Goal: Transaction & Acquisition: Download file/media

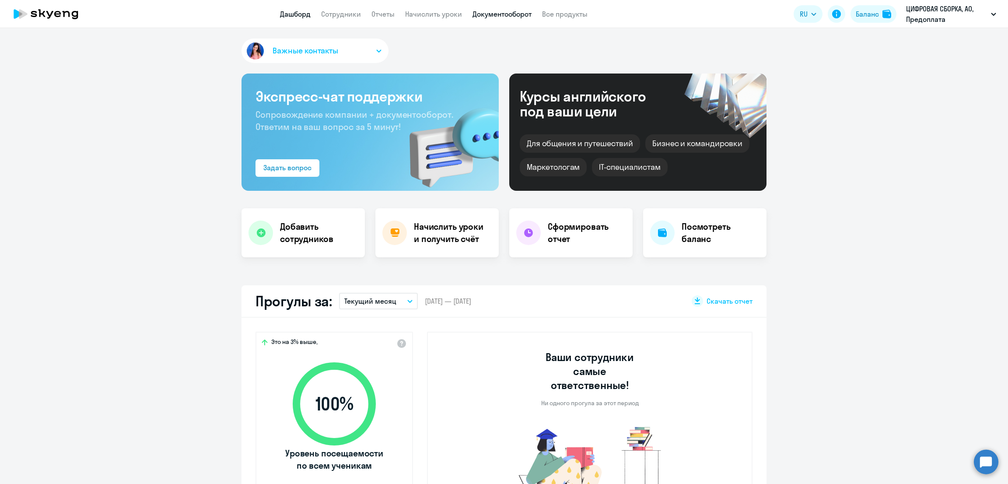
click at [510, 14] on link "Документооборот" at bounding box center [501, 14] width 59 height 9
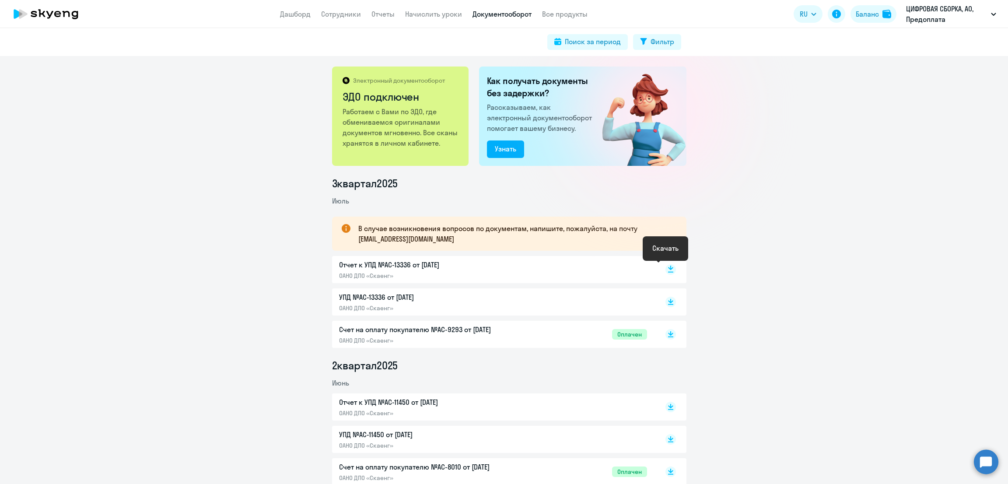
click at [668, 269] on icon at bounding box center [670, 268] width 5 height 4
click at [489, 268] on p "Отчет к УПД №AC-13336 от [DATE]" at bounding box center [431, 264] width 184 height 10
click at [668, 269] on rect at bounding box center [670, 269] width 10 height 10
